Goal: Information Seeking & Learning: Learn about a topic

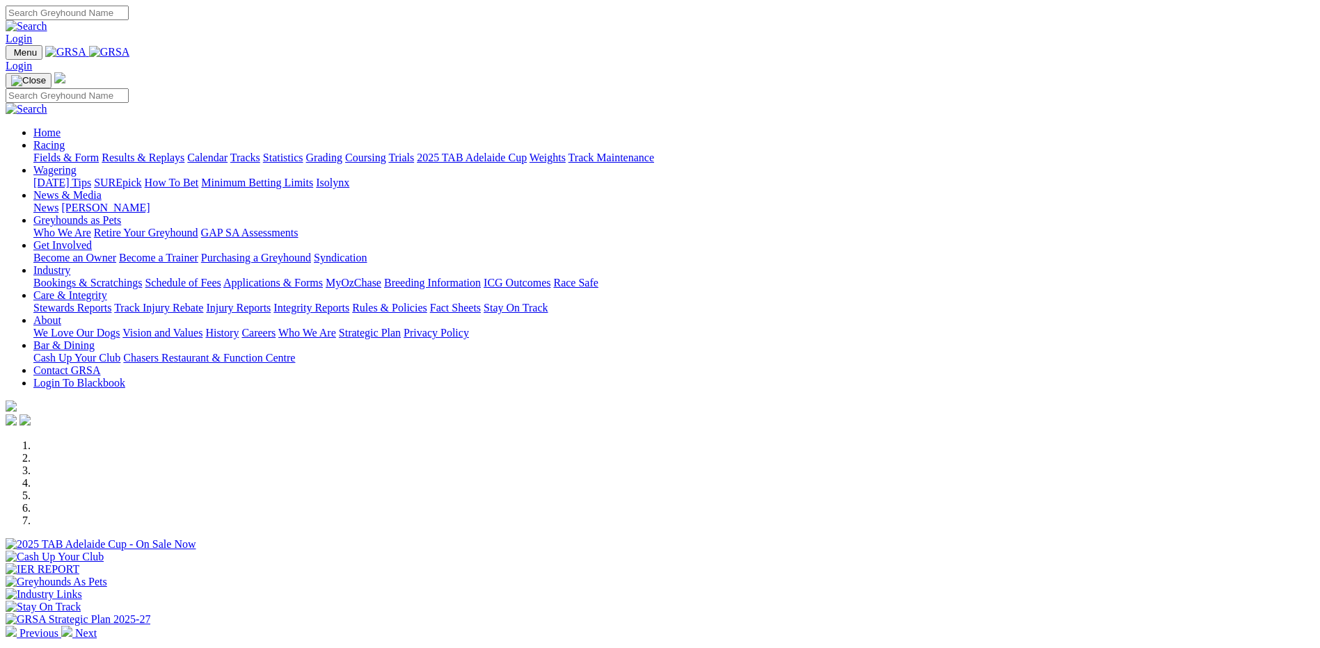
scroll to position [571, 0]
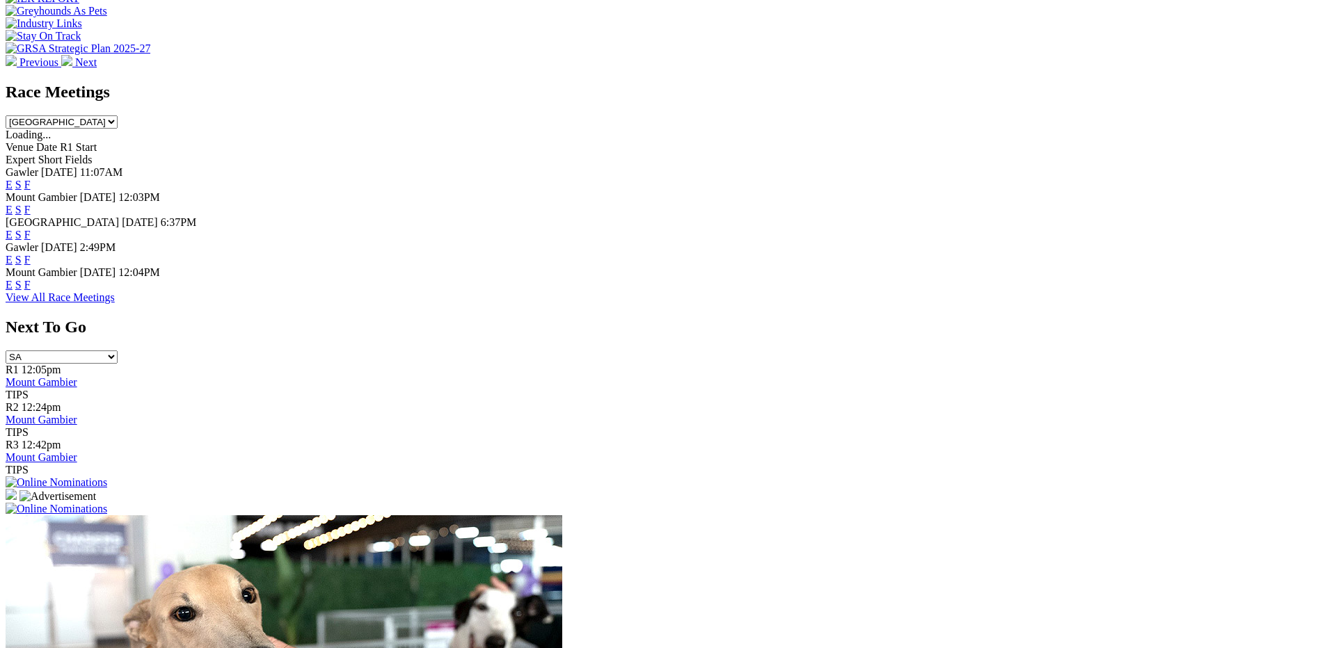
click at [115, 303] on link "View All Race Meetings" at bounding box center [60, 298] width 109 height 12
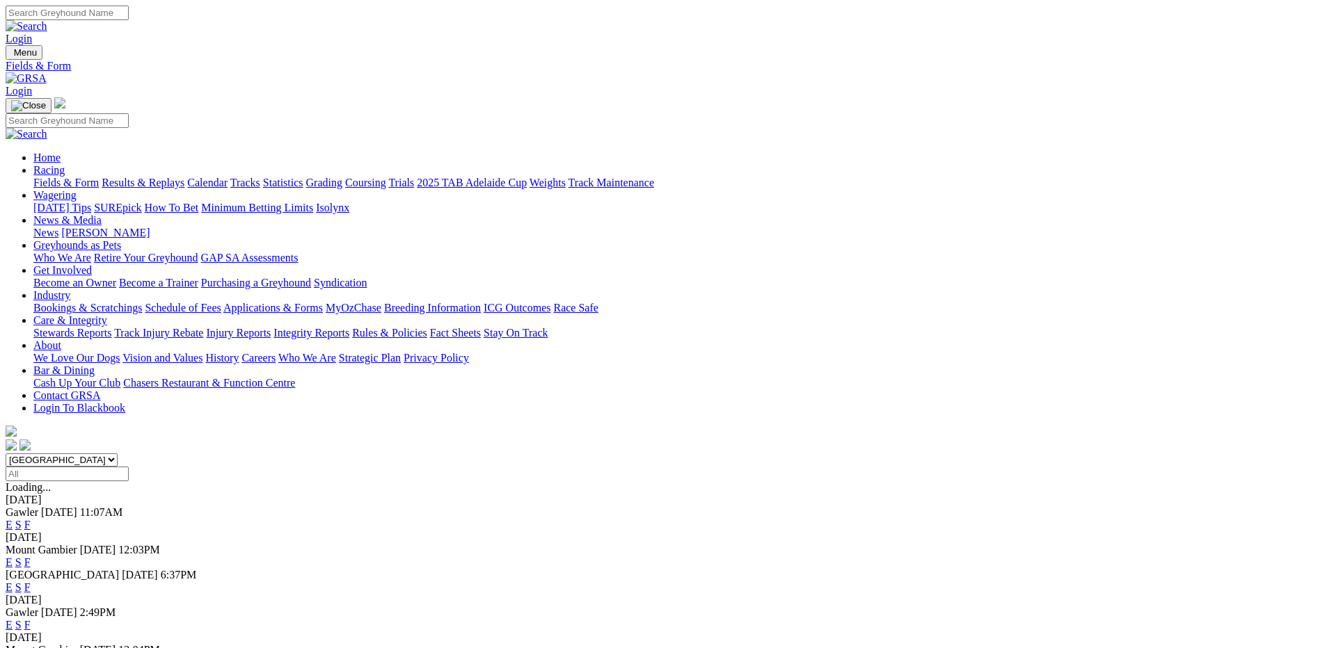
click at [111, 327] on link "Stewards Reports" at bounding box center [72, 333] width 78 height 12
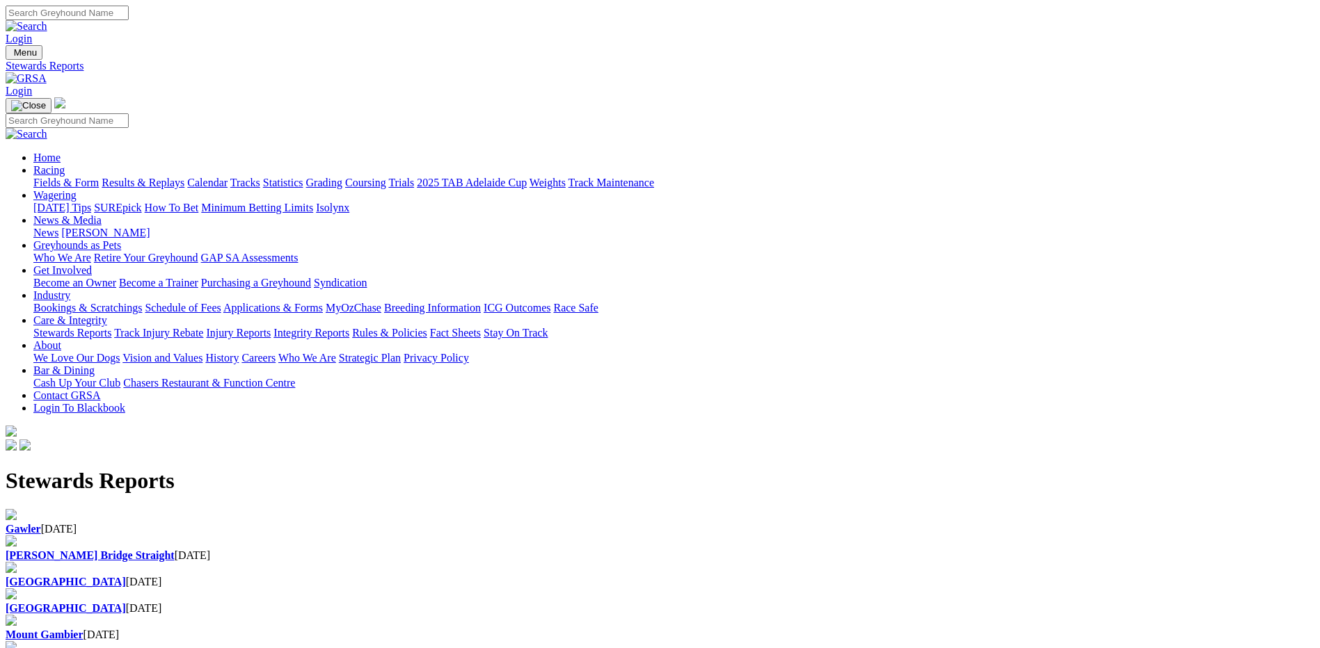
click at [605, 576] on div "Angle Park 30 Sep 2025" at bounding box center [660, 582] width 1309 height 13
drag, startPoint x: 318, startPoint y: 170, endPoint x: 394, endPoint y: 177, distance: 76.2
click at [41, 523] on b "Gawler" at bounding box center [23, 529] width 35 height 12
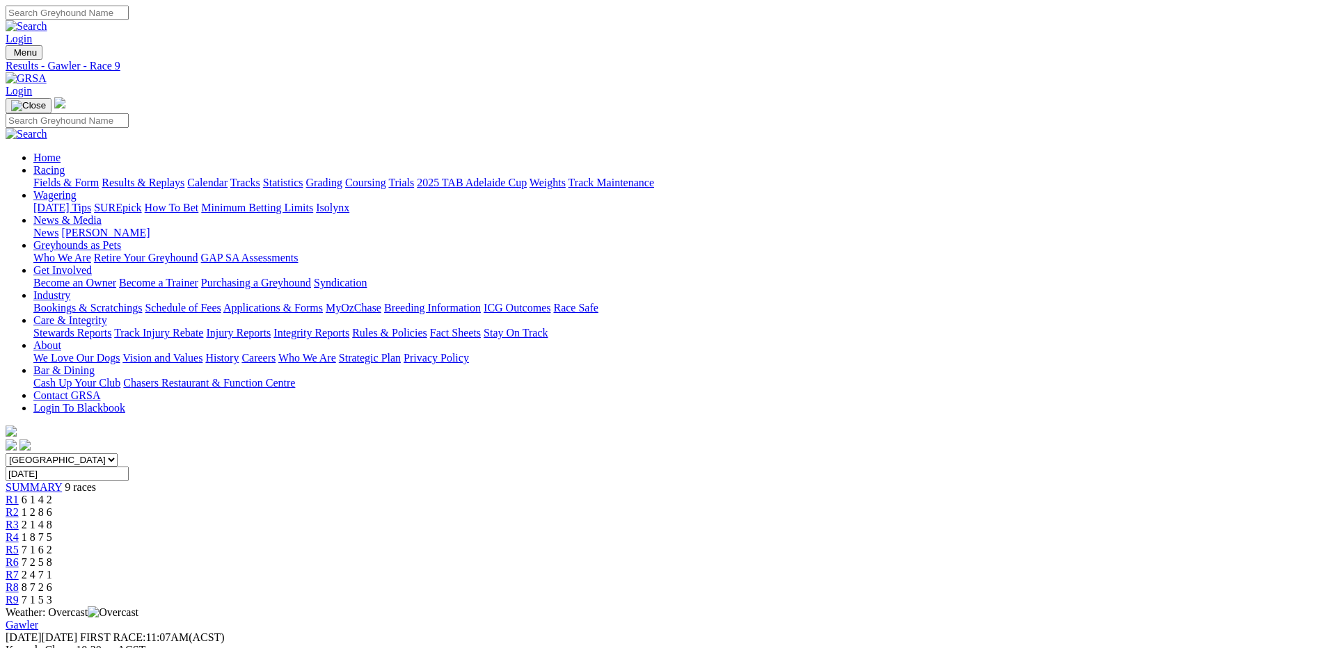
click at [47, 72] on img at bounding box center [26, 78] width 41 height 13
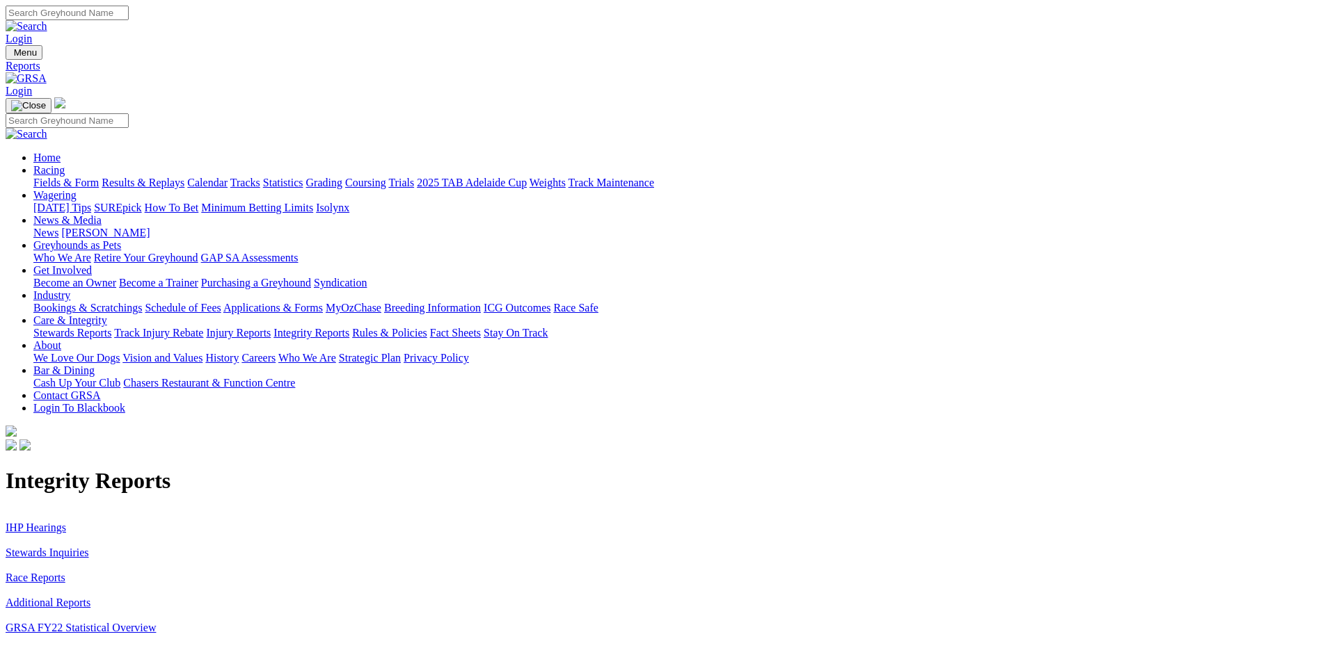
click at [89, 547] on link "Stewards Inquiries" at bounding box center [47, 553] width 83 height 12
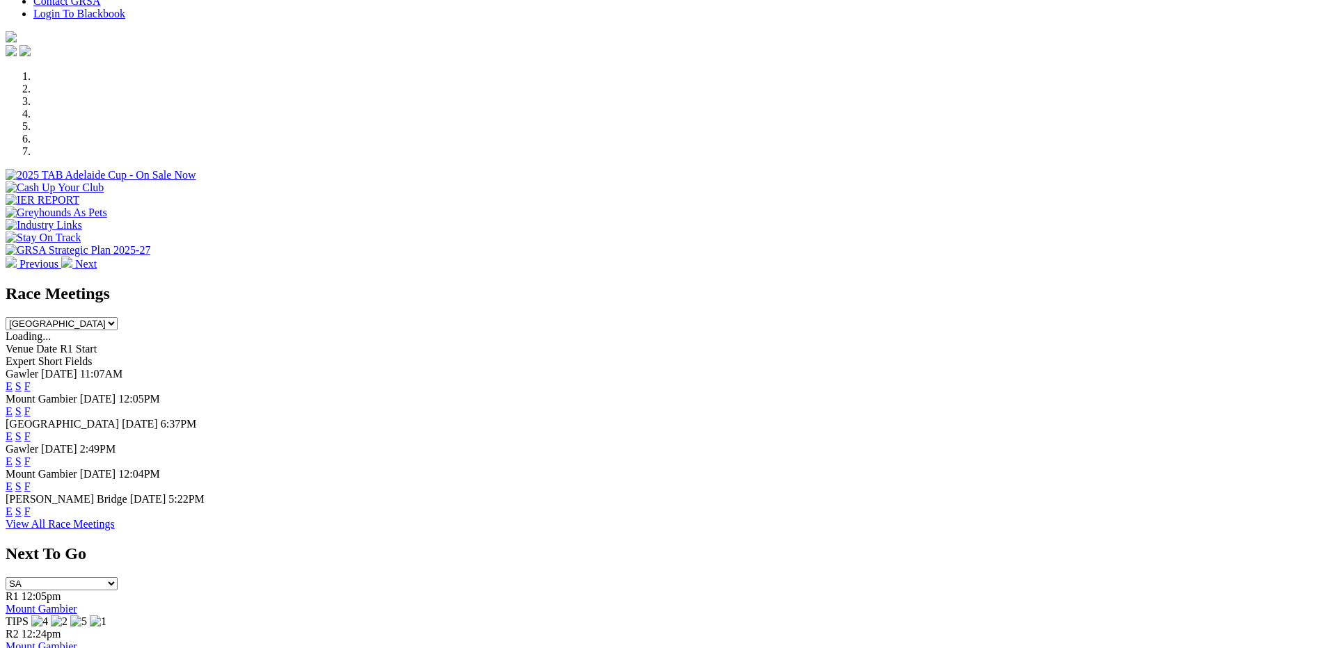
scroll to position [373, 0]
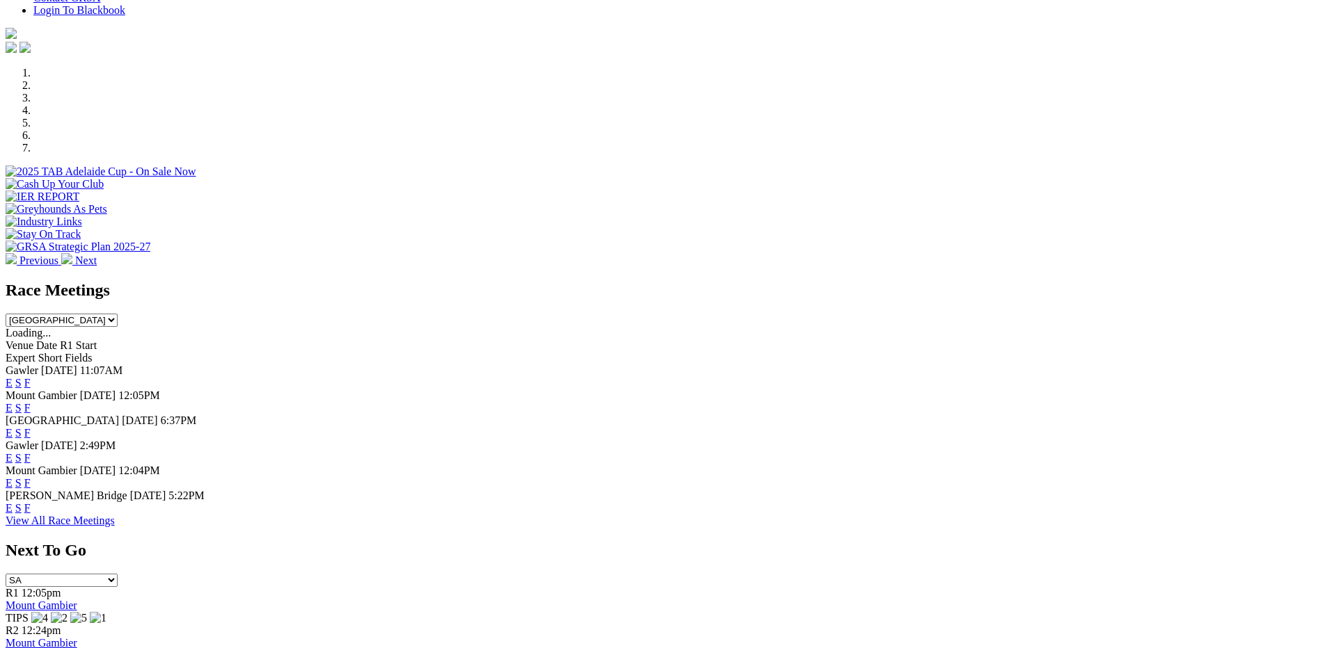
drag, startPoint x: 850, startPoint y: 513, endPoint x: 1133, endPoint y: 404, distance: 302.8
click at [31, 513] on link "F" at bounding box center [27, 508] width 6 height 12
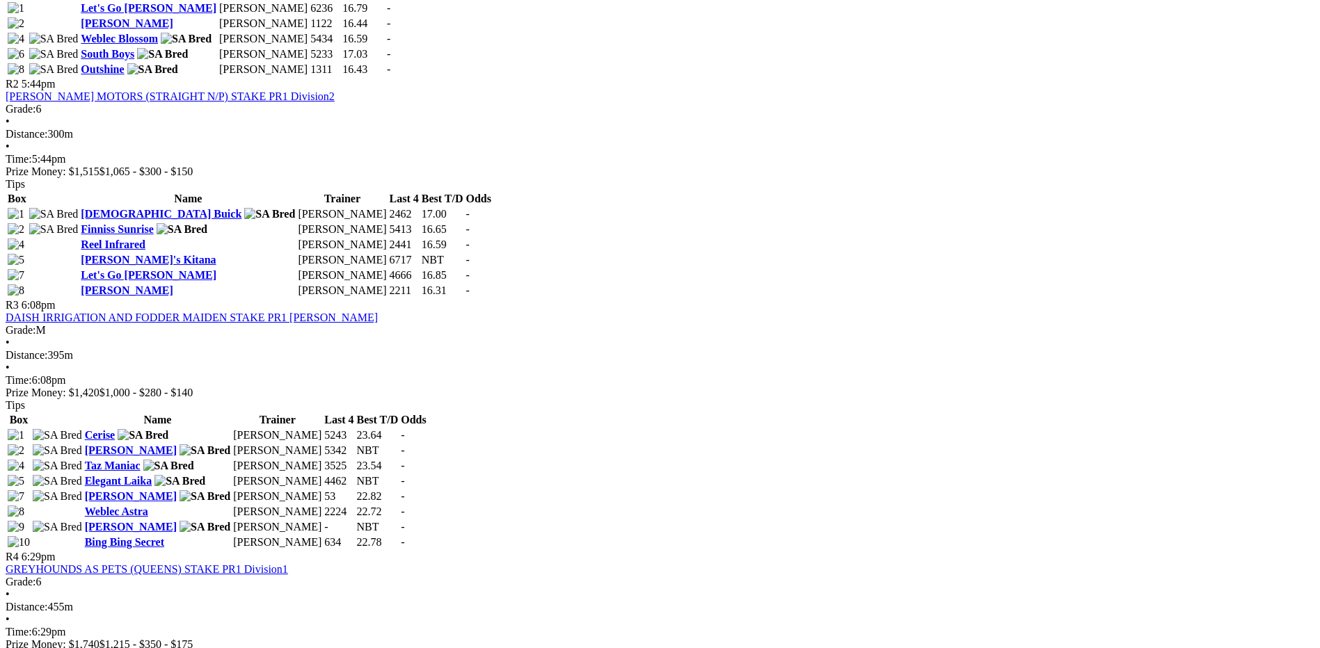
scroll to position [854, 0]
